Goal: Transaction & Acquisition: Purchase product/service

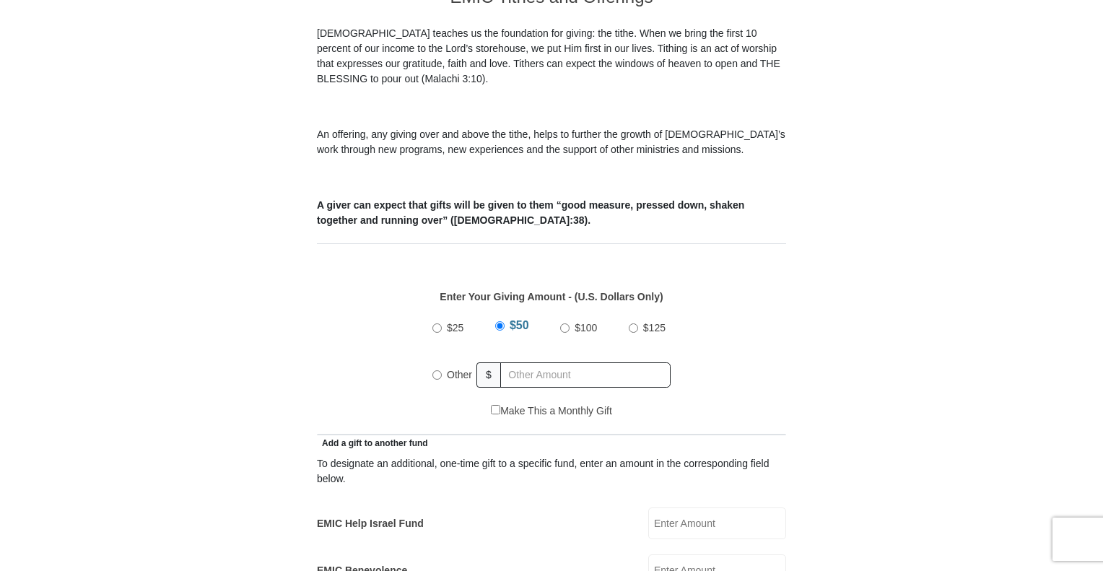
scroll to position [650, 0]
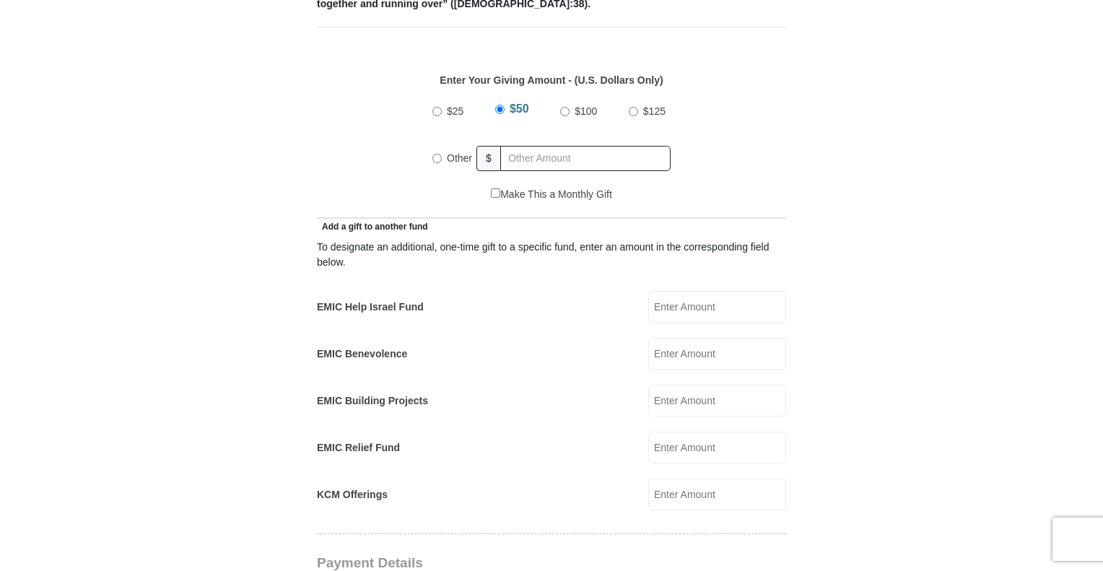
click at [678, 294] on input "EMIC Help Israel Fund" at bounding box center [717, 307] width 138 height 32
type input "10"
click at [437, 154] on input "Other" at bounding box center [436, 158] width 9 height 9
radio input "true"
type input "65"
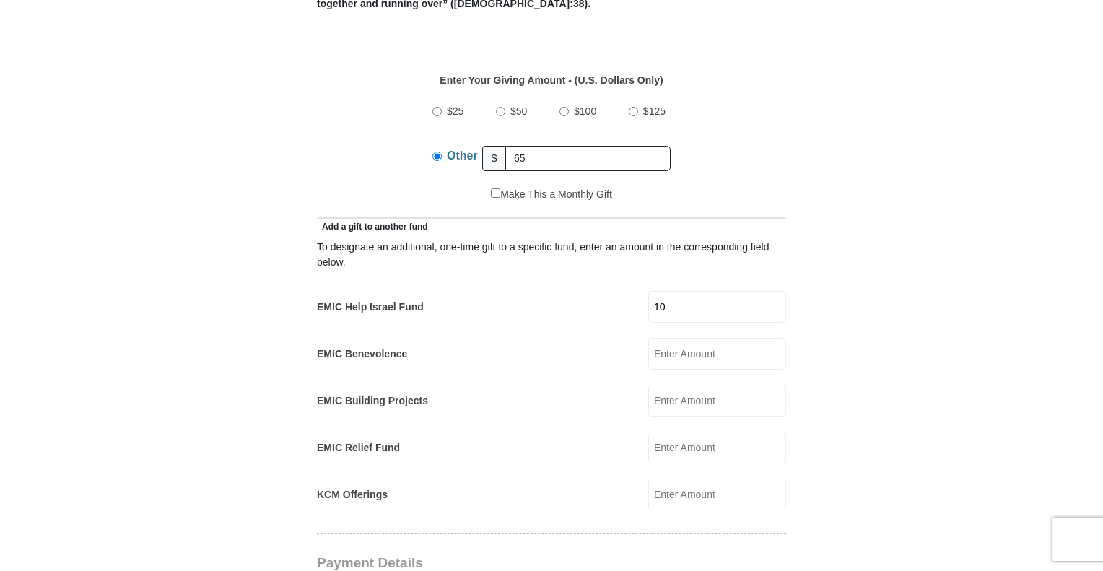
click at [664, 240] on div "To designate an additional, one-time gift to a specific fund, enter an amount i…" at bounding box center [551, 255] width 469 height 30
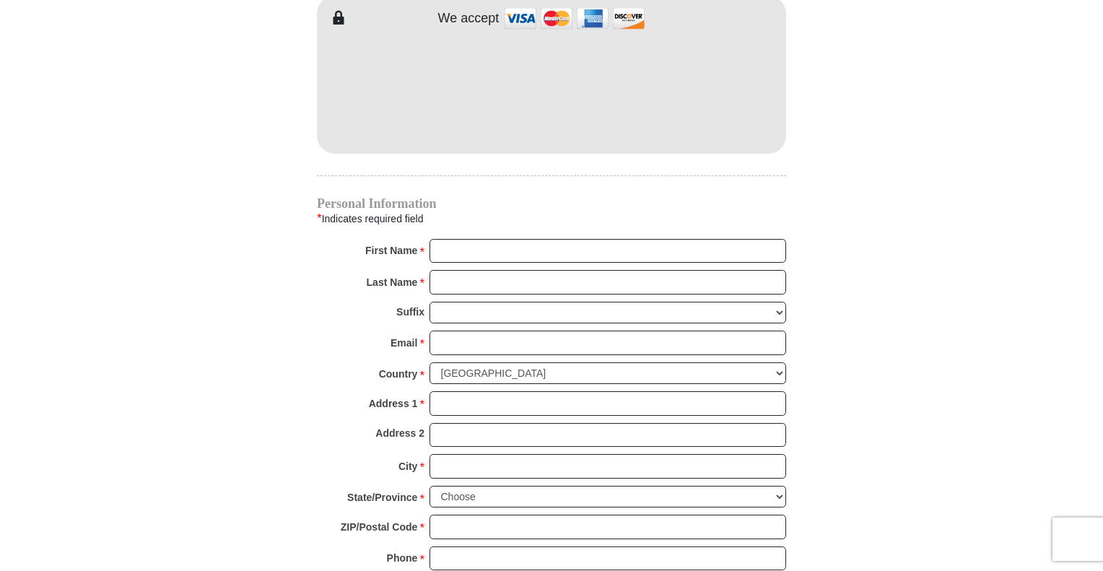
scroll to position [1083, 0]
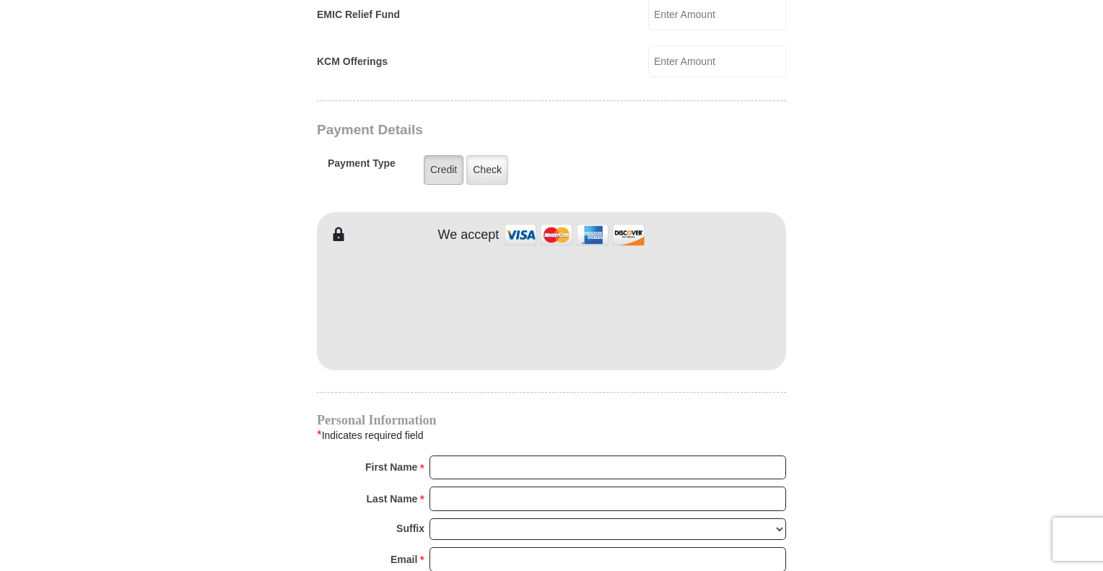
click at [450, 155] on label "Credit" at bounding box center [444, 170] width 40 height 30
click at [0, 0] on input "Credit" at bounding box center [0, 0] width 0 height 0
type input "EMIC"
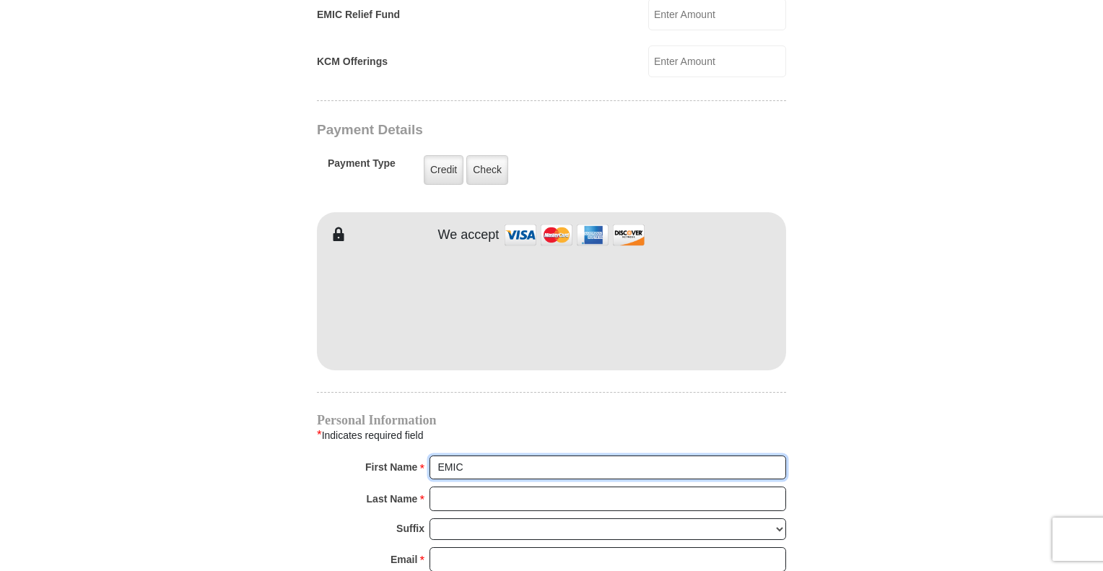
click at [460, 455] on input "EMIC" at bounding box center [607, 467] width 357 height 25
type input "p"
type input "[PERSON_NAME]"
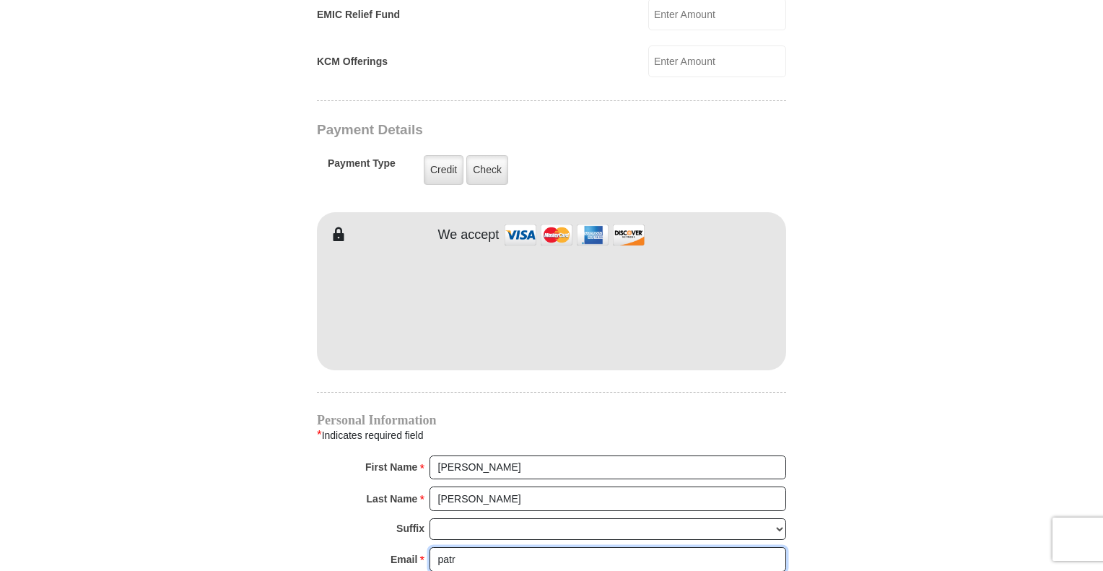
type input "[EMAIL_ADDRESS][DOMAIN_NAME]"
type input "[STREET_ADDRESS][PERSON_NAME]"
type input "[GEOGRAPHIC_DATA]"
select select "OR"
type input "97206"
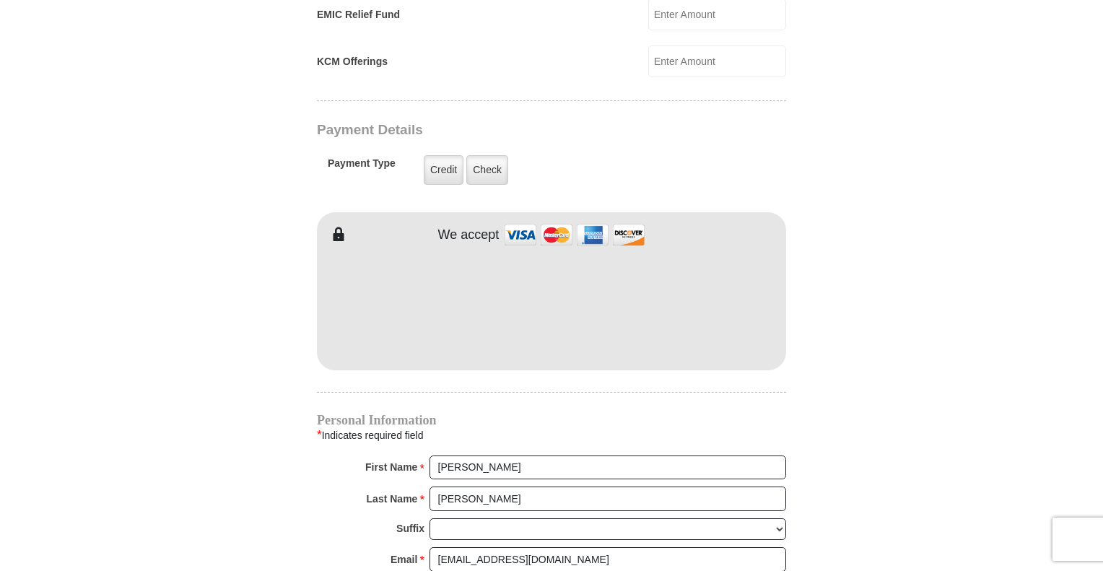
type input "5037780554"
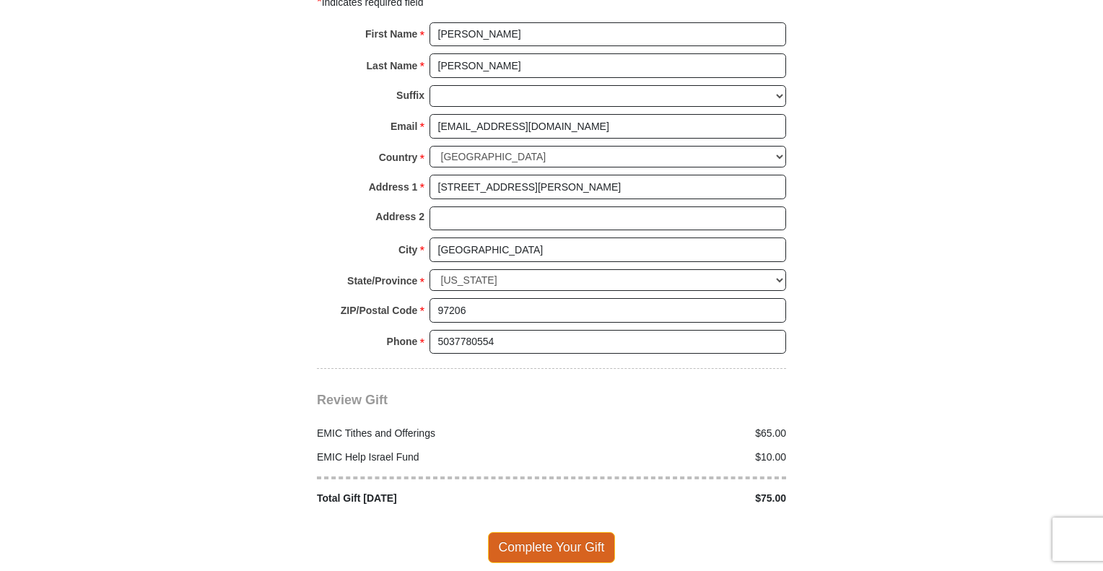
click at [564, 532] on span "Complete Your Gift" at bounding box center [552, 547] width 128 height 30
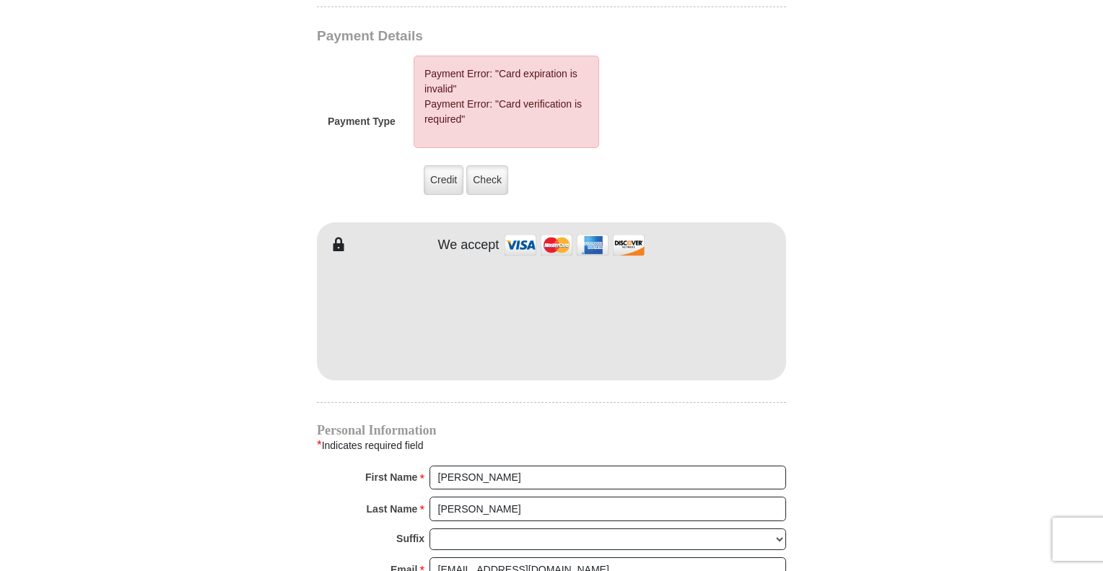
scroll to position [1609, 0]
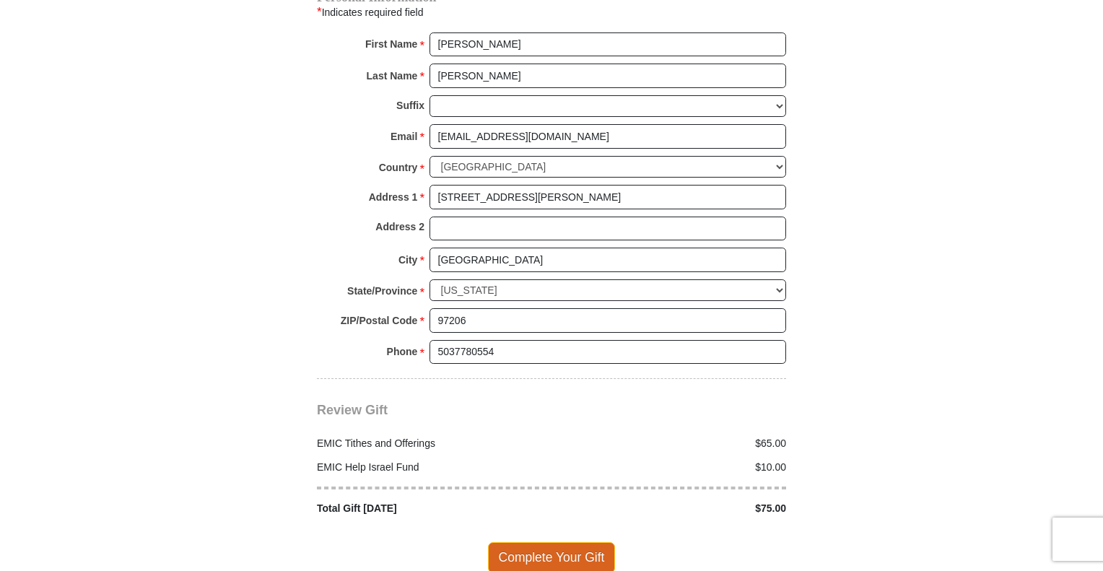
click at [574, 542] on span "Complete Your Gift" at bounding box center [552, 557] width 128 height 30
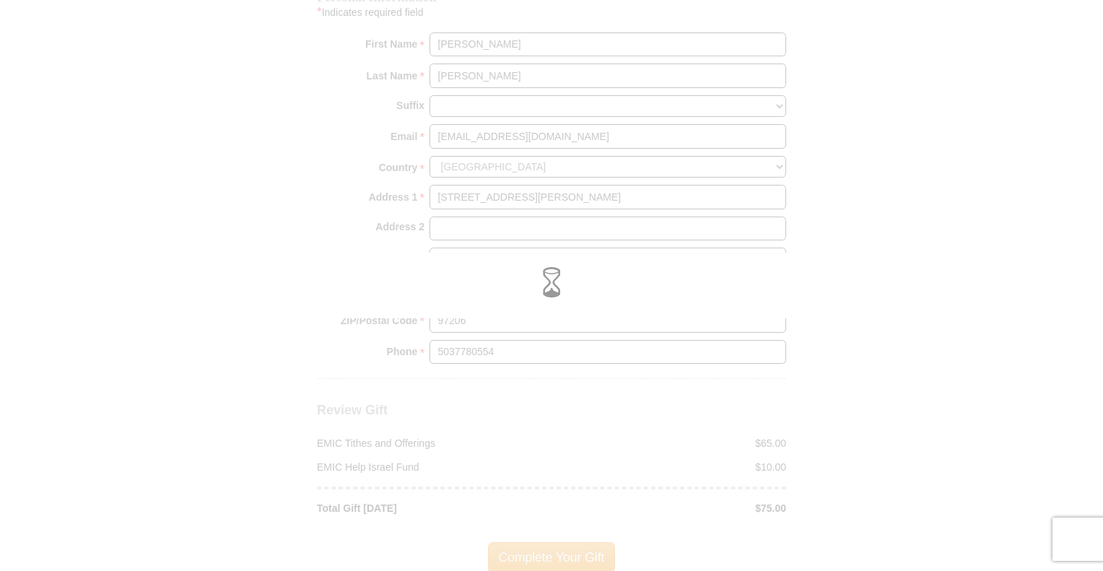
scroll to position [1506, 0]
